Goal: Transaction & Acquisition: Download file/media

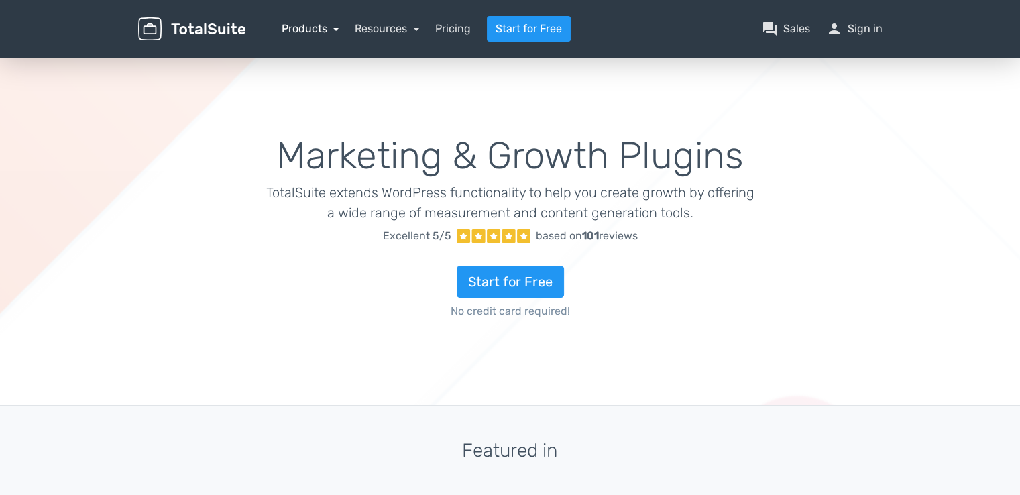
click at [311, 30] on link "Products" at bounding box center [311, 28] width 58 height 13
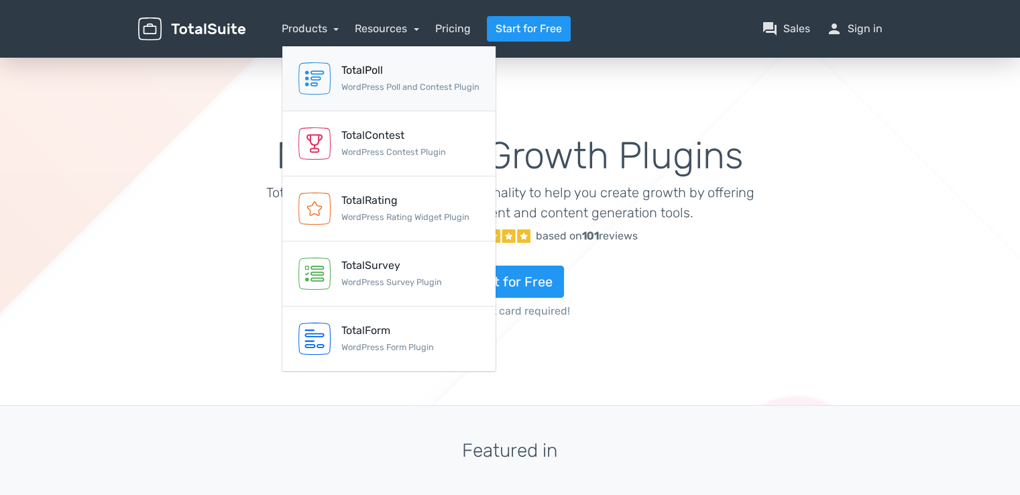
click at [371, 75] on div "TotalPoll" at bounding box center [410, 70] width 138 height 16
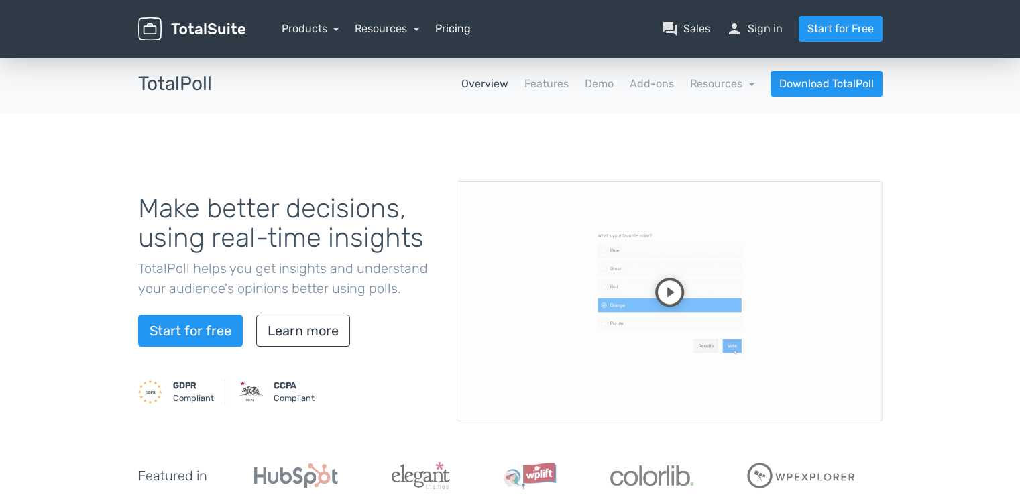
click at [455, 30] on link "Pricing" at bounding box center [453, 29] width 36 height 16
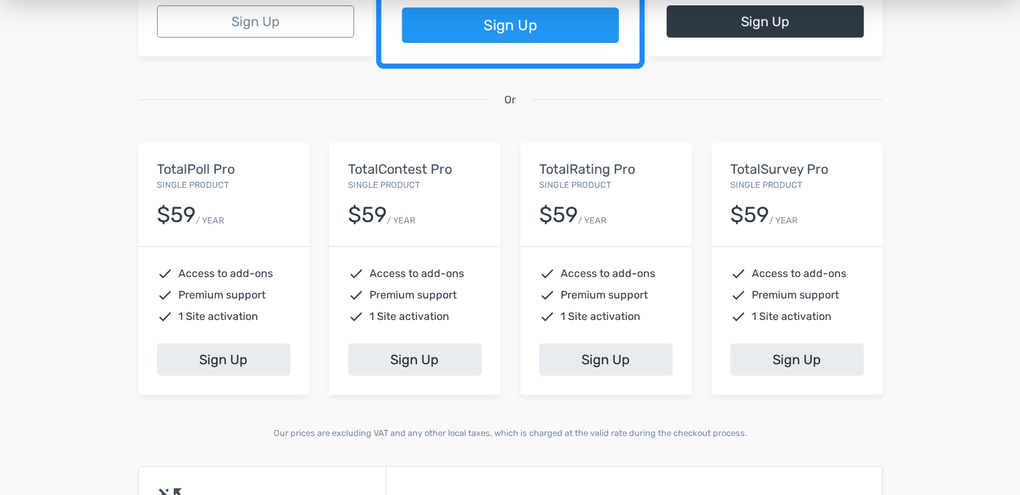
scroll to position [536, 0]
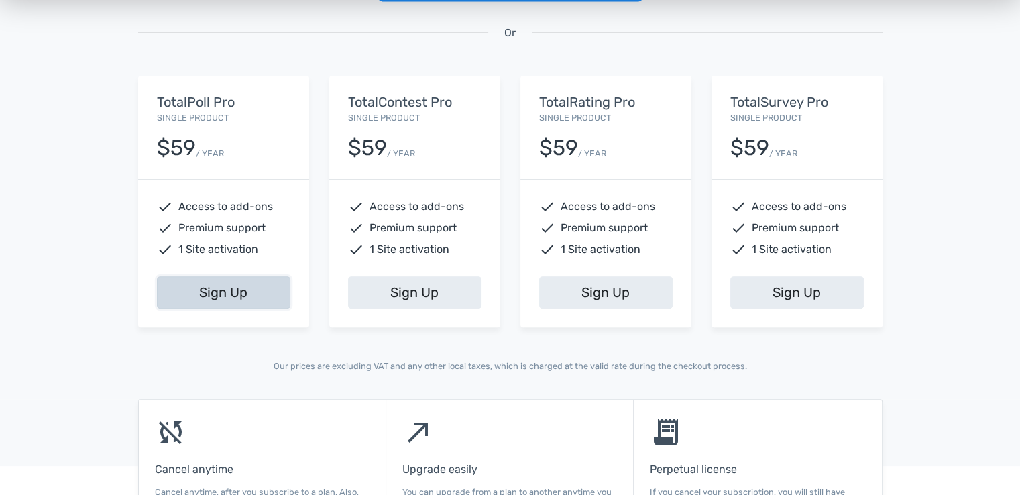
click at [217, 292] on link "Sign Up" at bounding box center [223, 292] width 133 height 32
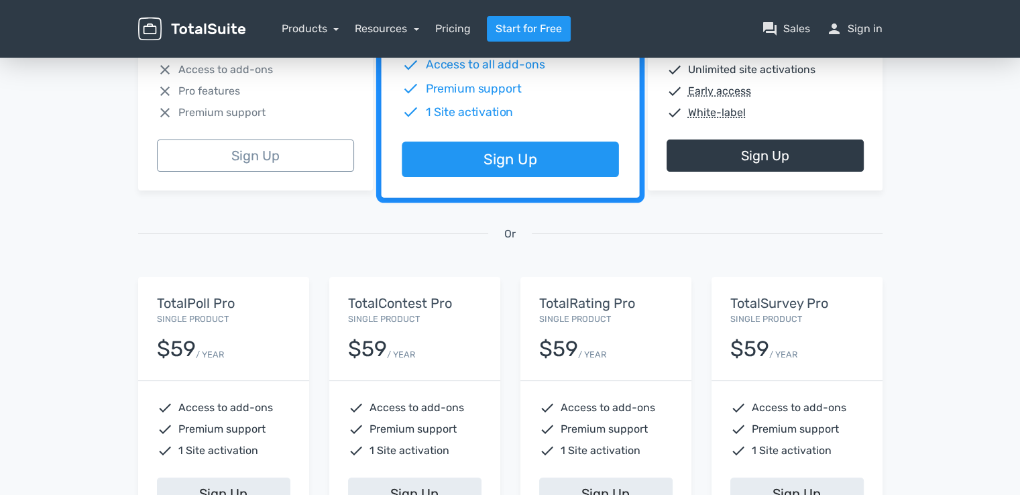
scroll to position [469, 0]
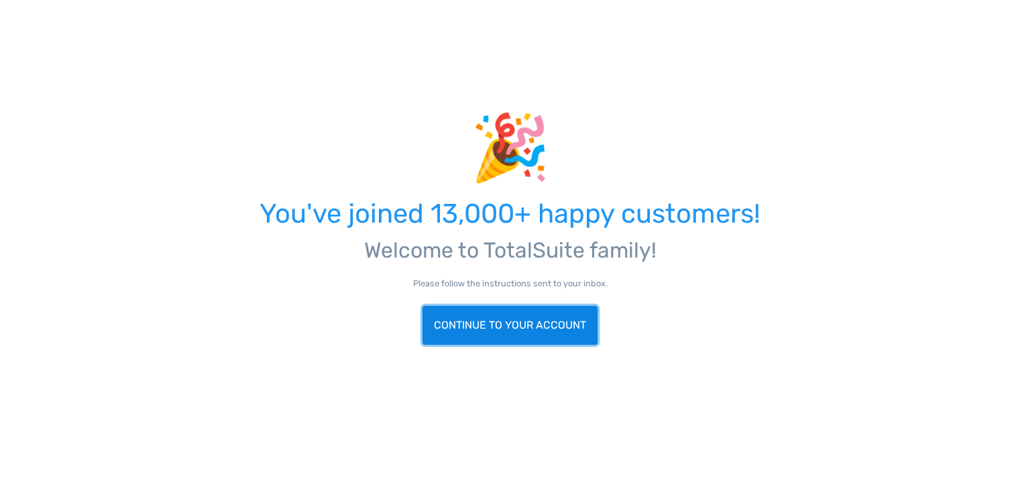
click at [546, 340] on link "Continue to your account" at bounding box center [509, 325] width 175 height 39
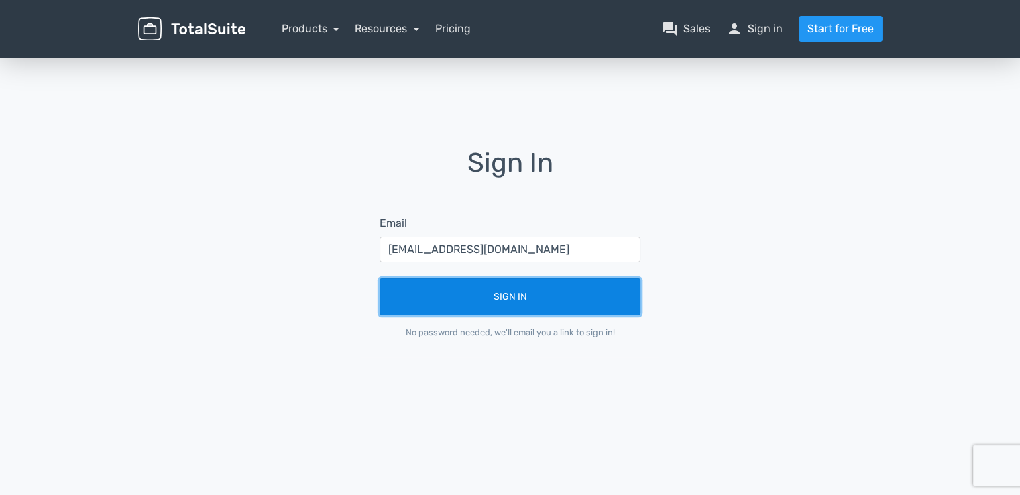
click at [522, 302] on button "Sign In" at bounding box center [509, 296] width 261 height 37
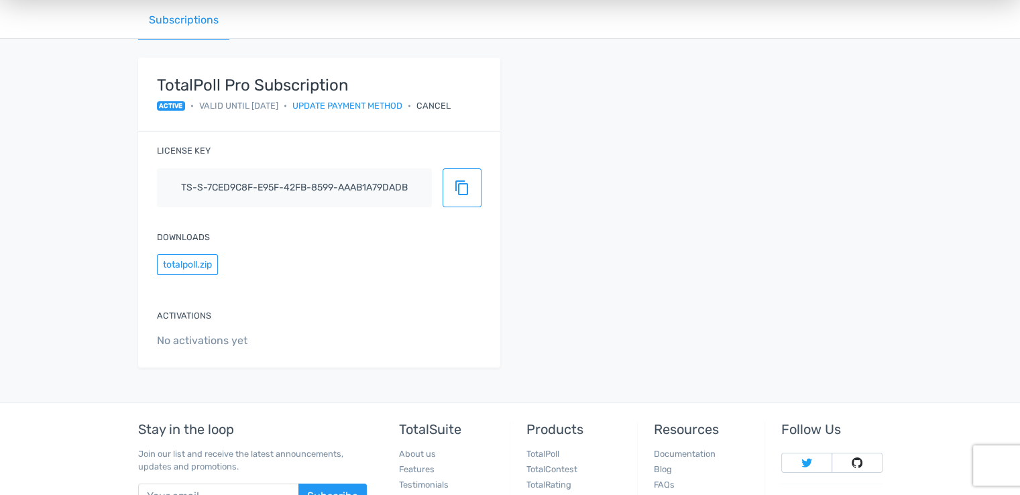
scroll to position [201, 0]
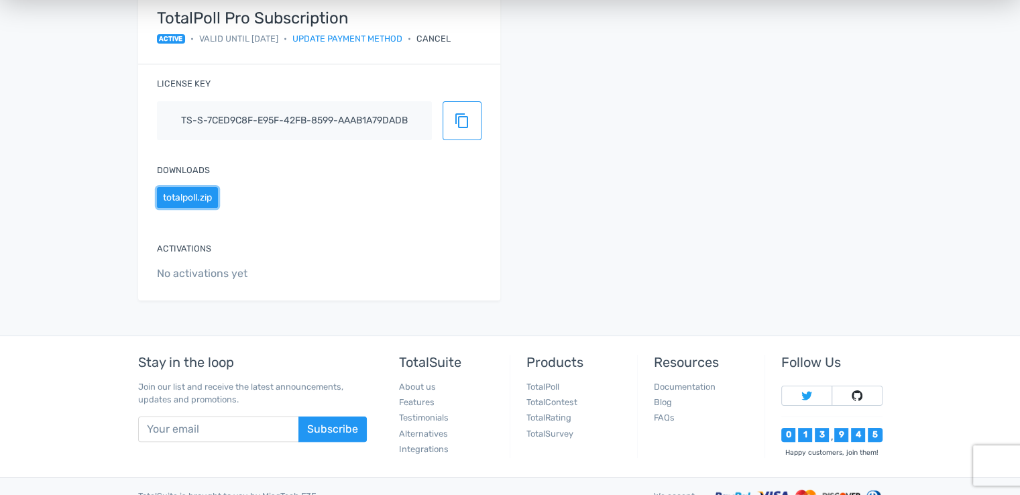
click at [200, 200] on button "totalpoll.zip" at bounding box center [187, 197] width 61 height 21
click at [461, 127] on span "content_copy" at bounding box center [462, 121] width 16 height 16
click at [456, 123] on span "content_copy" at bounding box center [462, 121] width 16 height 16
